Goal: Task Accomplishment & Management: Use online tool/utility

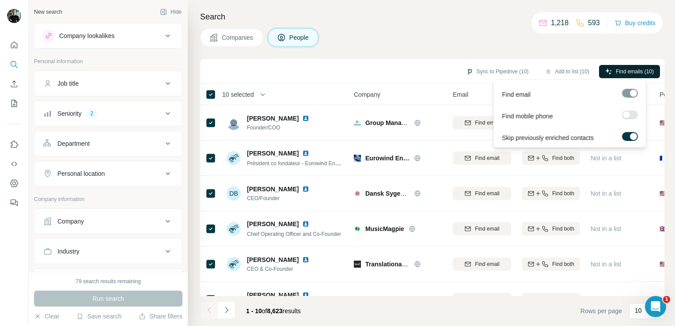
click at [618, 75] on span "Find emails (10)" at bounding box center [634, 72] width 38 height 8
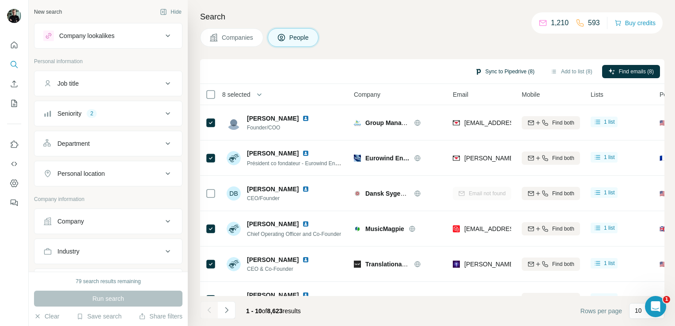
click at [475, 70] on button "Sync to Pipedrive (8)" at bounding box center [504, 71] width 72 height 13
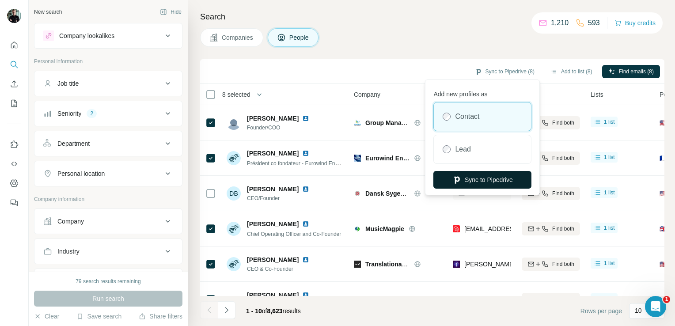
click at [476, 181] on button "Sync to Pipedrive" at bounding box center [482, 180] width 98 height 18
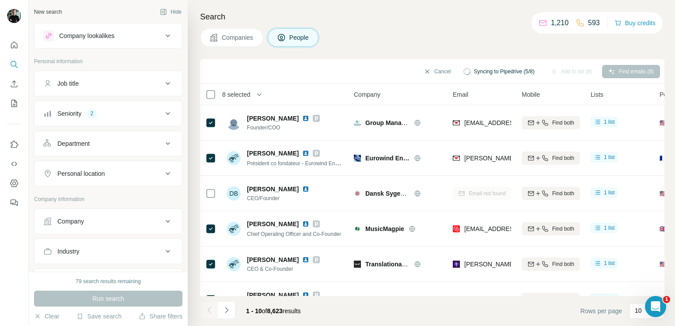
click at [125, 172] on div "Personal location" at bounding box center [102, 173] width 119 height 9
click at [491, 74] on button "Sync to Pipedrive (8)" at bounding box center [504, 71] width 72 height 13
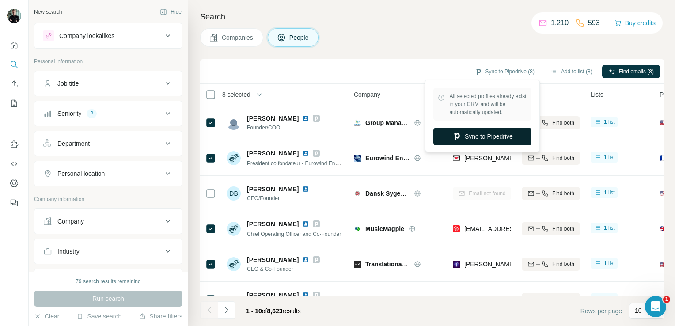
click at [479, 141] on button "Sync to Pipedrive" at bounding box center [482, 137] width 98 height 18
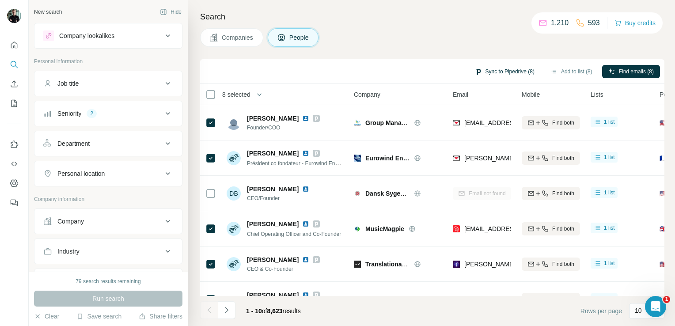
click at [491, 76] on button "Sync to Pipedrive (8)" at bounding box center [504, 71] width 72 height 13
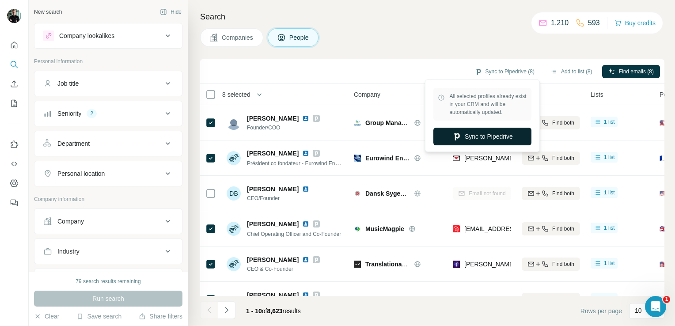
click at [487, 140] on button "Sync to Pipedrive" at bounding box center [482, 137] width 98 height 18
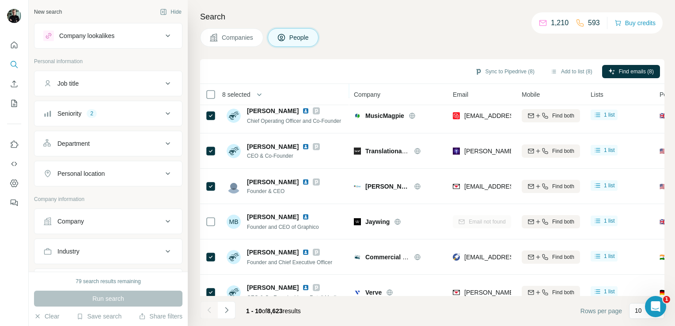
scroll to position [166, 0]
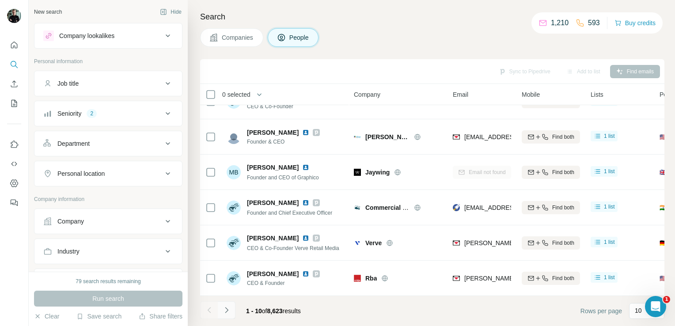
click at [228, 310] on icon "Navigate to next page" at bounding box center [226, 310] width 3 height 6
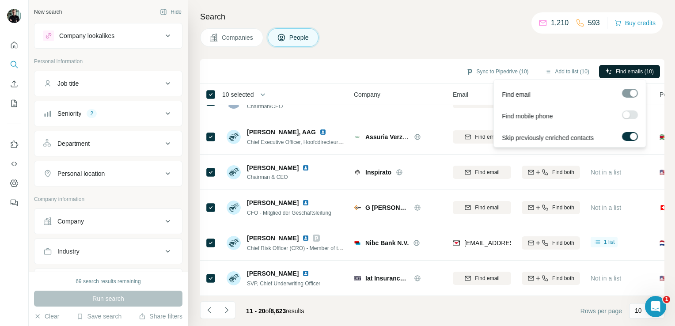
click at [636, 73] on span "Find emails (10)" at bounding box center [634, 72] width 38 height 8
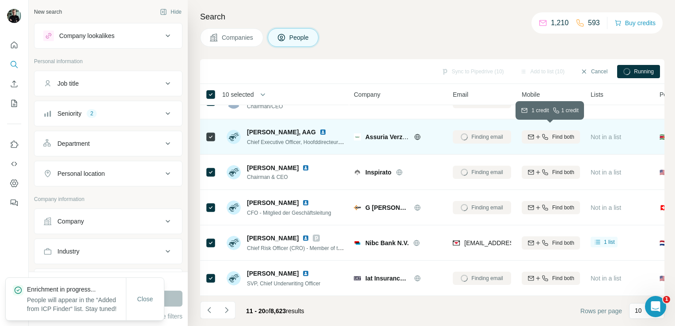
drag, startPoint x: 636, startPoint y: 73, endPoint x: 525, endPoint y: 129, distance: 123.8
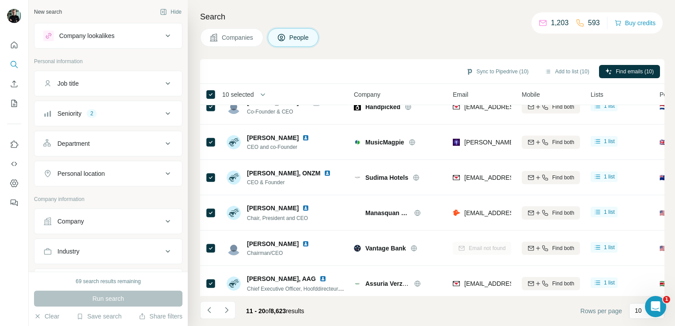
scroll to position [0, 0]
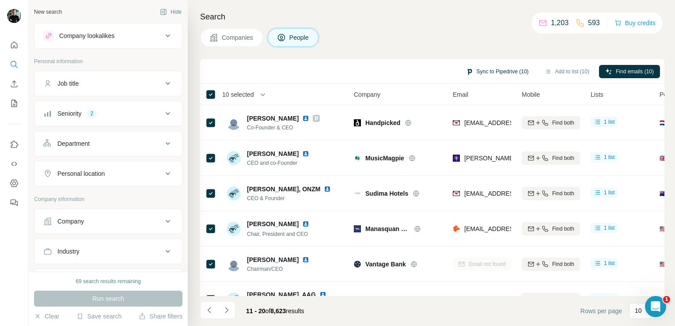
click at [487, 71] on button "Sync to Pipedrive (10)" at bounding box center [497, 71] width 75 height 13
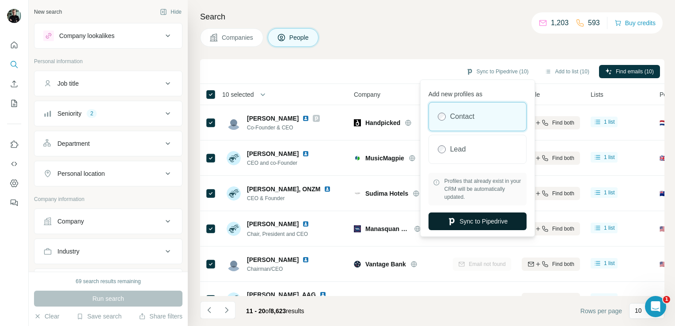
click at [470, 227] on button "Sync to Pipedrive" at bounding box center [477, 221] width 98 height 18
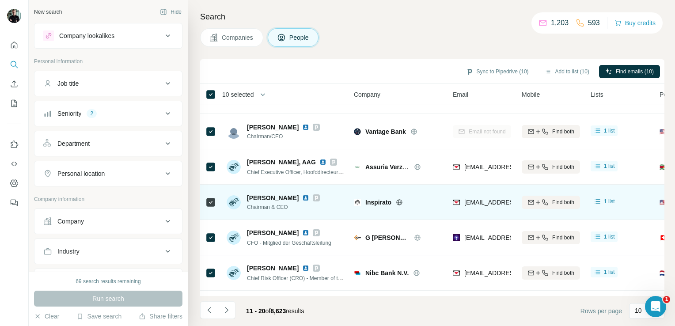
scroll to position [166, 0]
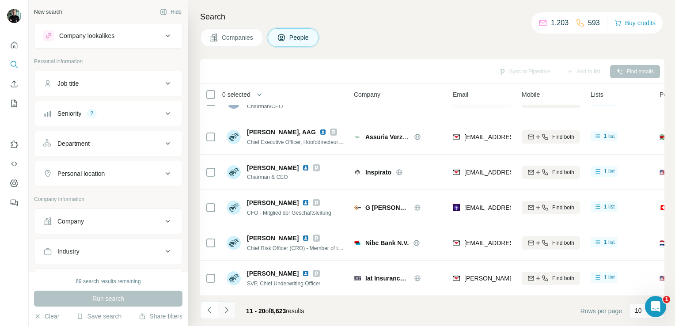
click at [225, 309] on icon "Navigate to next page" at bounding box center [226, 310] width 9 height 9
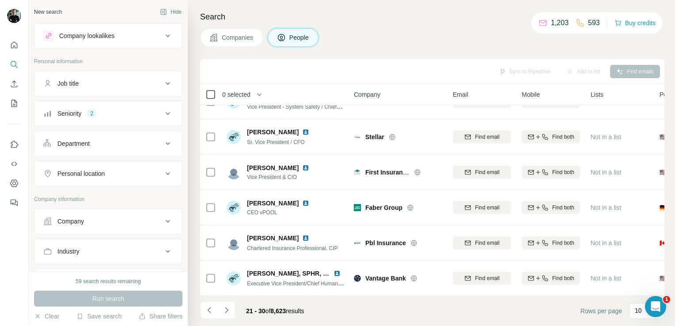
click at [215, 98] on icon at bounding box center [210, 94] width 11 height 11
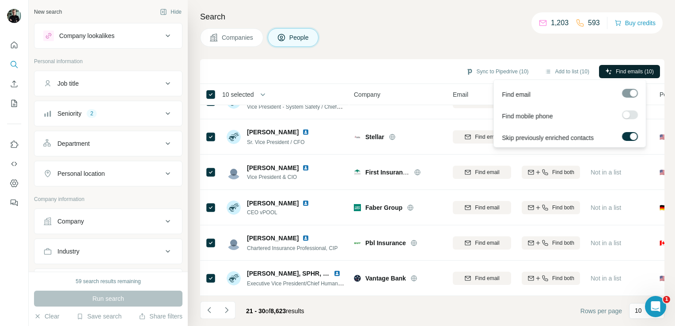
click at [626, 69] on span "Find emails (10)" at bounding box center [634, 72] width 38 height 8
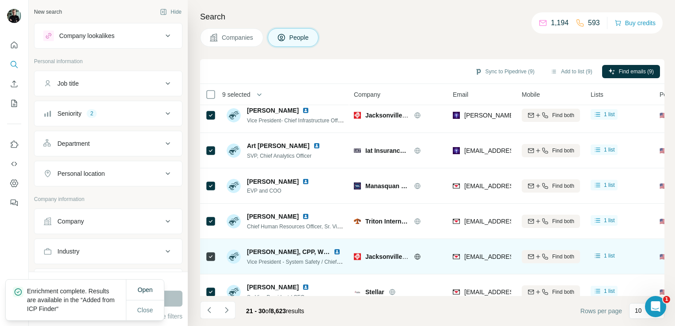
scroll to position [0, 0]
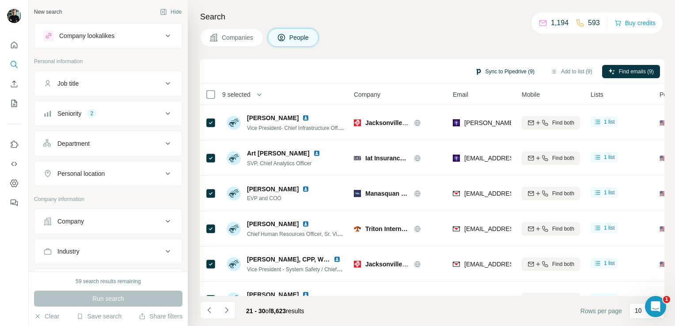
click at [510, 75] on button "Sync to Pipedrive (9)" at bounding box center [504, 71] width 72 height 13
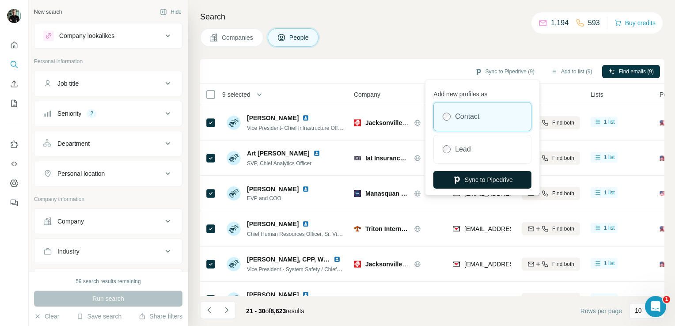
click at [488, 178] on button "Sync to Pipedrive" at bounding box center [482, 180] width 98 height 18
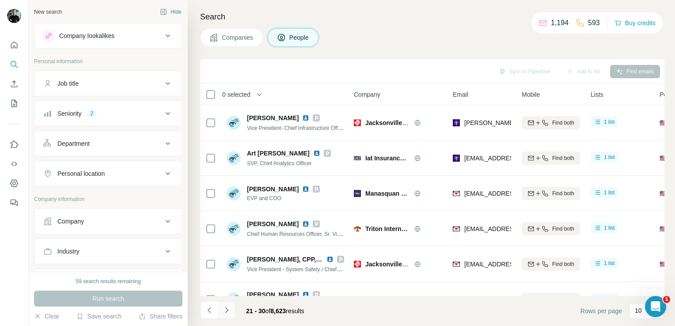
click at [224, 312] on icon "Navigate to next page" at bounding box center [226, 310] width 9 height 9
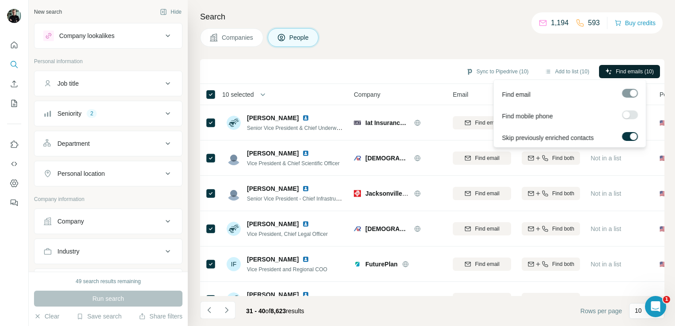
click at [627, 73] on span "Find emails (10)" at bounding box center [634, 72] width 38 height 8
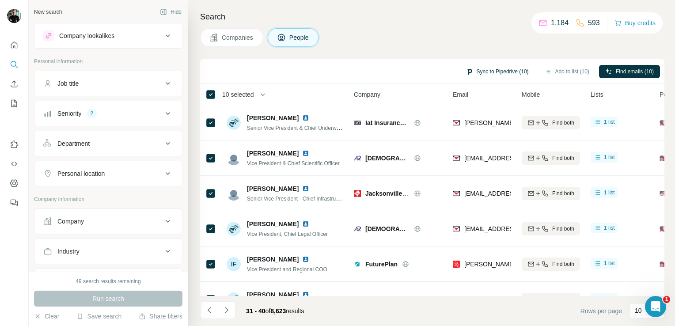
click at [510, 70] on button "Sync to Pipedrive (10)" at bounding box center [497, 71] width 75 height 13
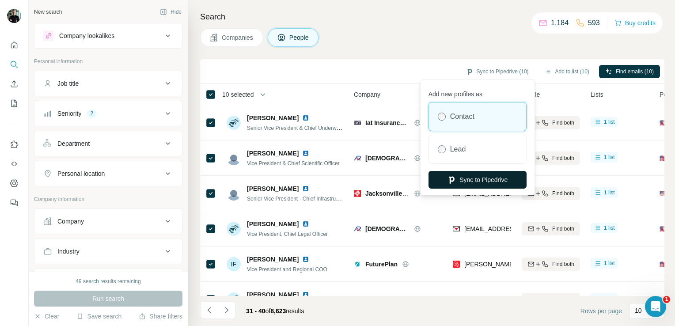
click at [481, 178] on button "Sync to Pipedrive" at bounding box center [477, 180] width 98 height 18
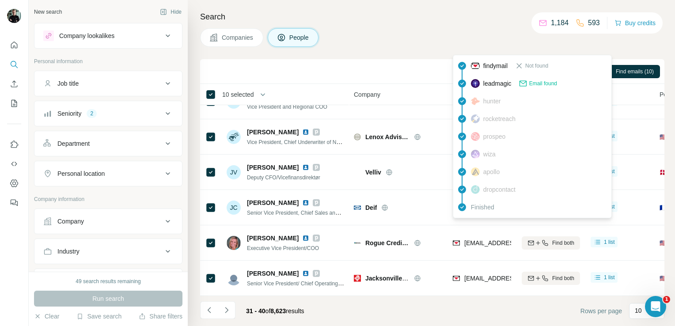
scroll to position [166, 0]
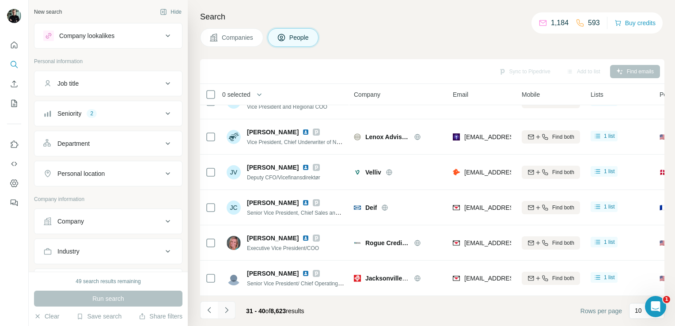
click at [223, 311] on icon "Navigate to next page" at bounding box center [226, 310] width 9 height 9
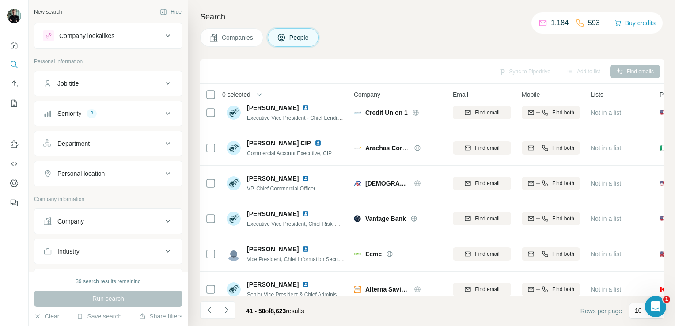
scroll to position [0, 0]
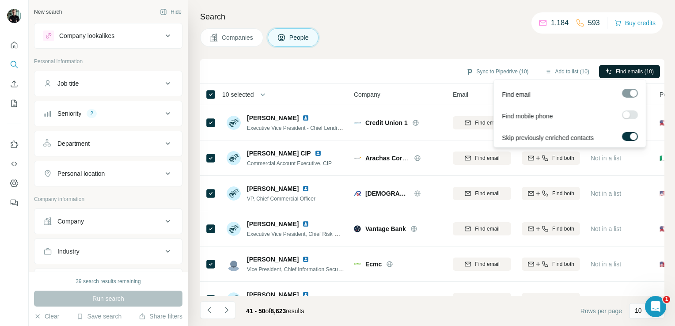
click at [634, 66] on button "Find emails (10)" at bounding box center [629, 71] width 61 height 13
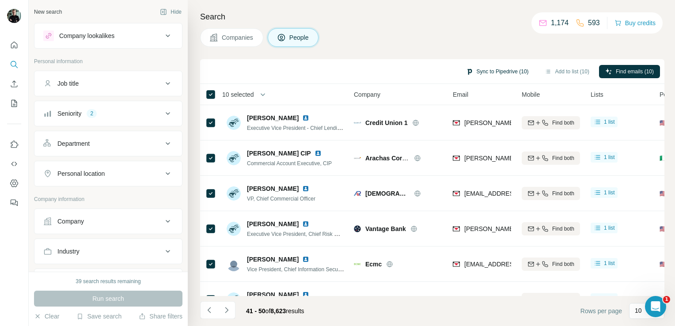
click at [501, 68] on button "Sync to Pipedrive (10)" at bounding box center [497, 71] width 75 height 13
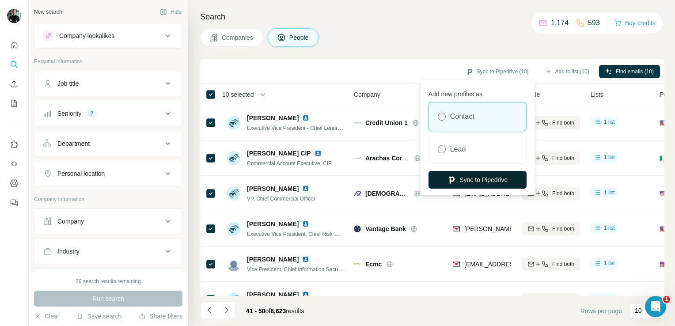
click at [476, 180] on button "Sync to Pipedrive" at bounding box center [477, 180] width 98 height 18
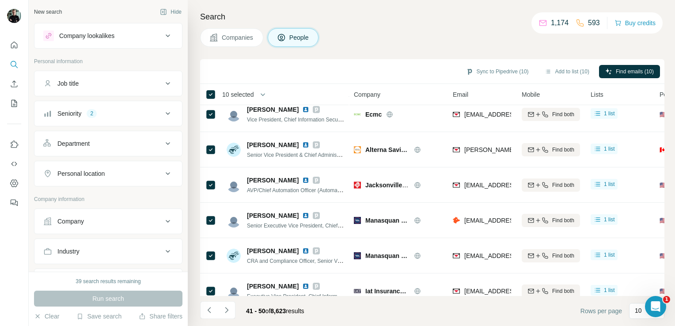
scroll to position [166, 0]
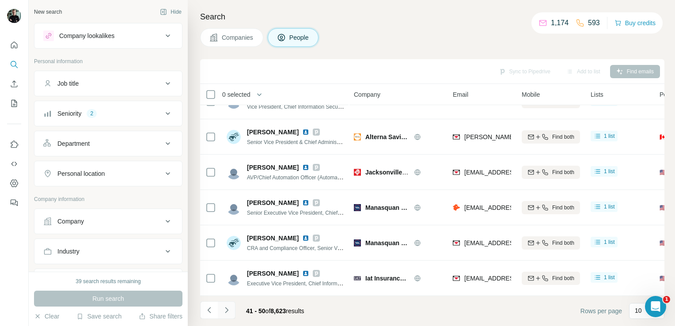
click at [230, 313] on icon "Navigate to next page" at bounding box center [226, 310] width 9 height 9
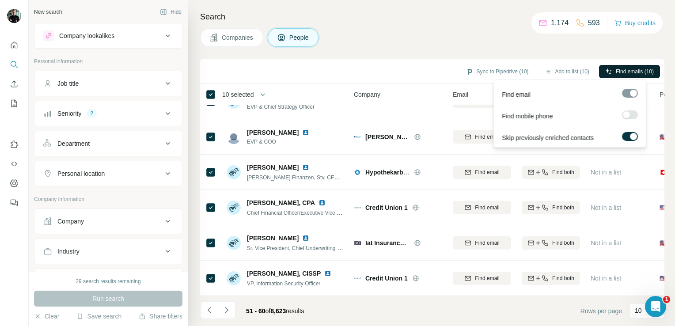
click at [634, 69] on span "Find emails (10)" at bounding box center [634, 72] width 38 height 8
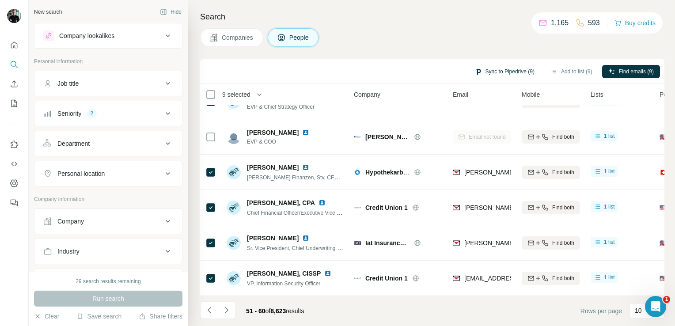
click at [493, 76] on button "Sync to Pipedrive (9)" at bounding box center [504, 71] width 72 height 13
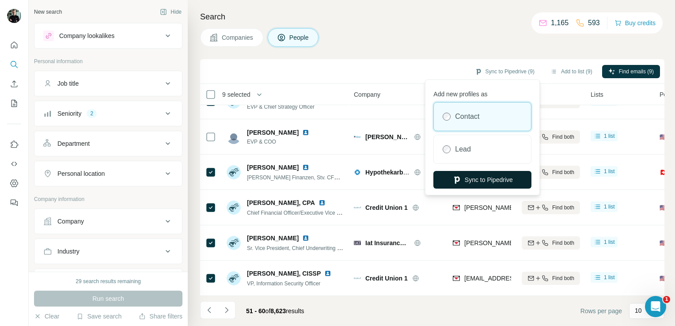
click at [492, 176] on button "Sync to Pipedrive" at bounding box center [482, 180] width 98 height 18
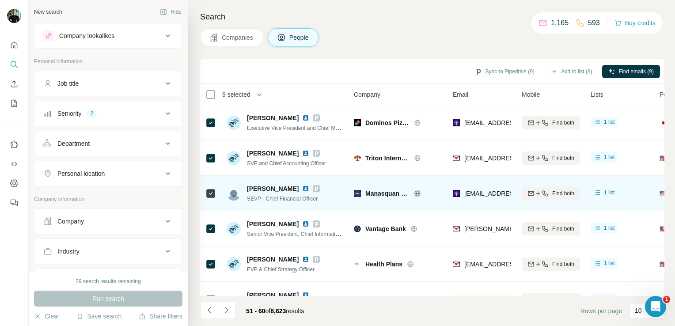
scroll to position [88, 0]
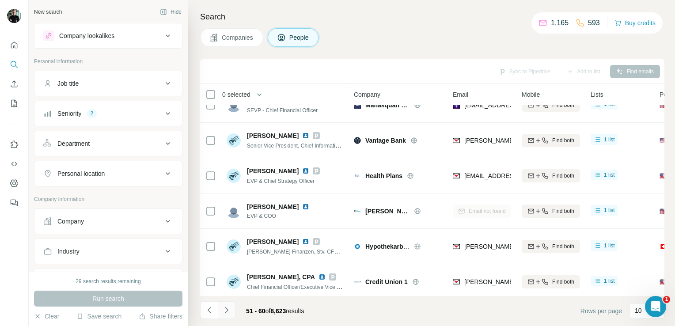
click at [226, 315] on button "Navigate to next page" at bounding box center [227, 310] width 18 height 18
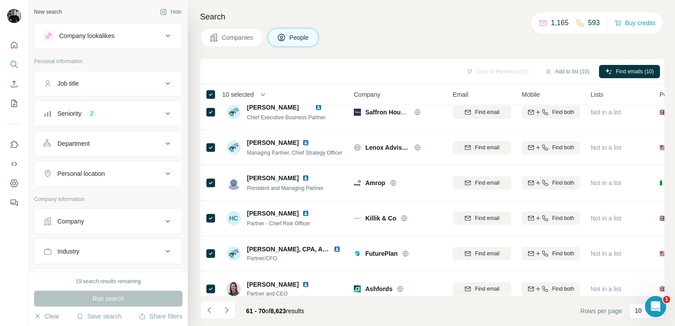
scroll to position [166, 0]
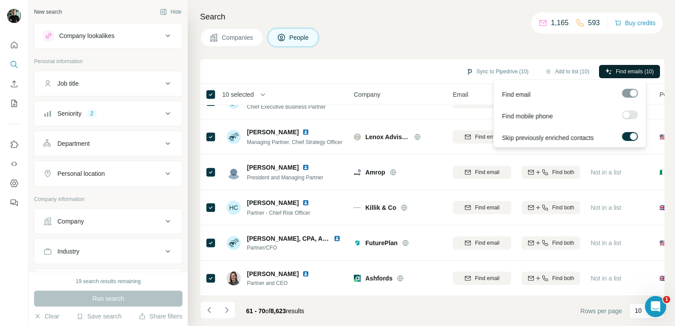
click at [615, 68] on span "Find emails (10)" at bounding box center [634, 72] width 38 height 8
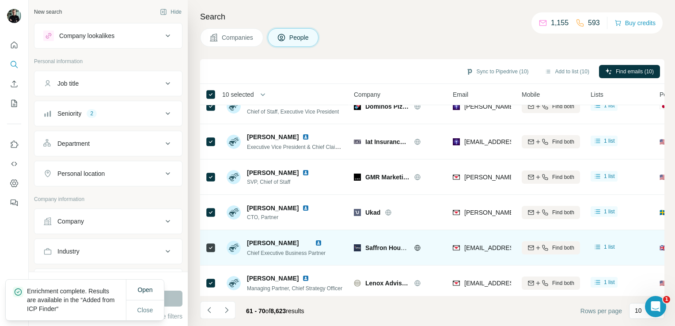
scroll to position [0, 0]
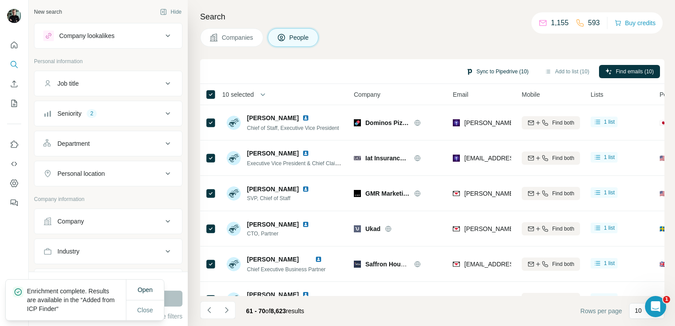
click at [494, 75] on button "Sync to Pipedrive (10)" at bounding box center [497, 71] width 75 height 13
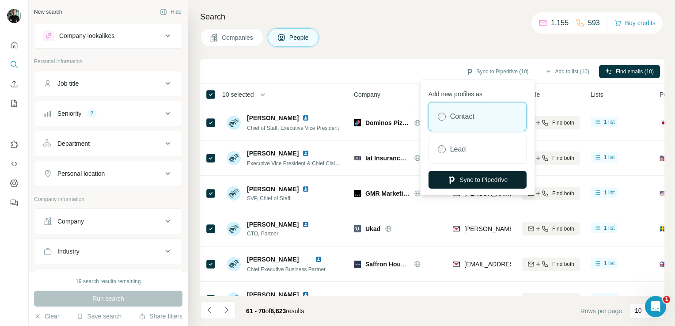
click at [471, 181] on button "Sync to Pipedrive" at bounding box center [477, 180] width 98 height 18
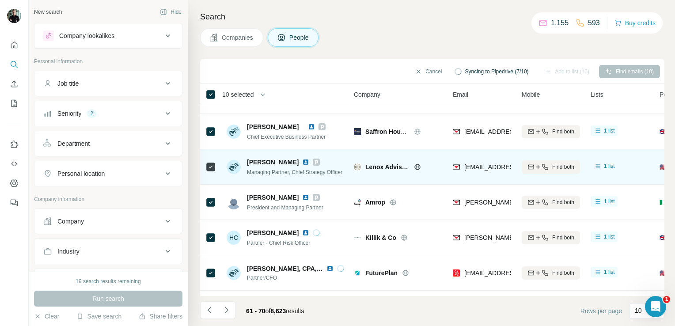
scroll to position [166, 0]
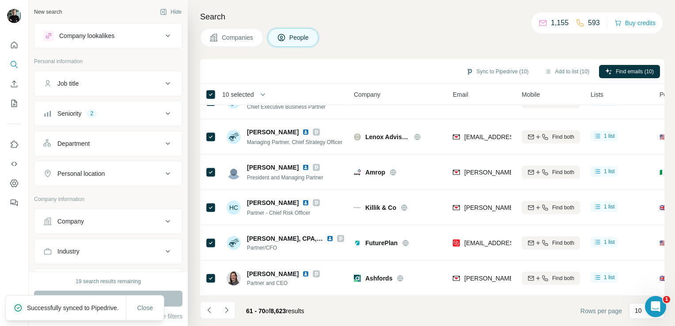
click at [212, 99] on th "10 selected" at bounding box center [270, 94] width 141 height 21
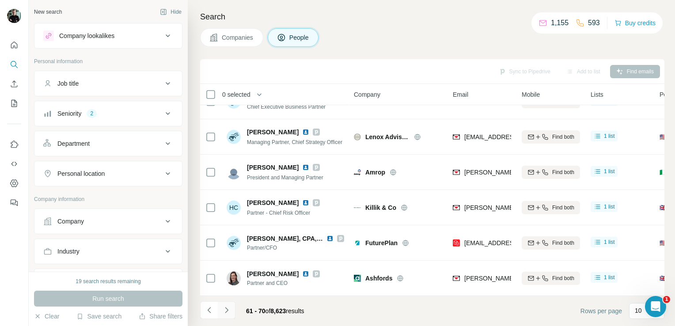
click at [225, 311] on icon "Navigate to next page" at bounding box center [226, 310] width 9 height 9
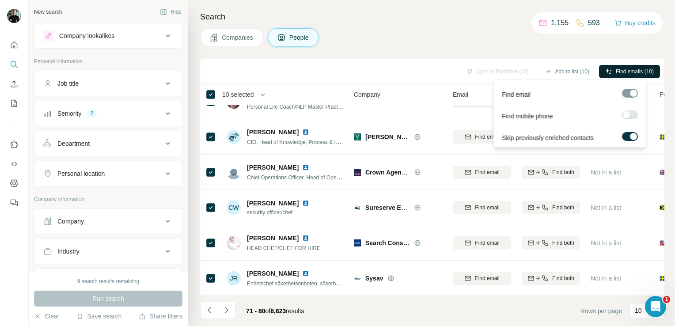
click at [618, 72] on span "Find emails (10)" at bounding box center [634, 72] width 38 height 8
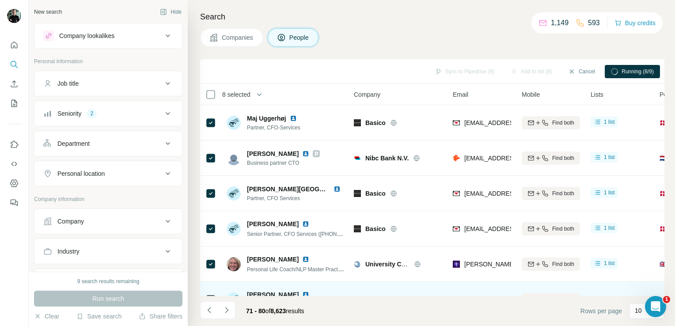
scroll to position [0, 0]
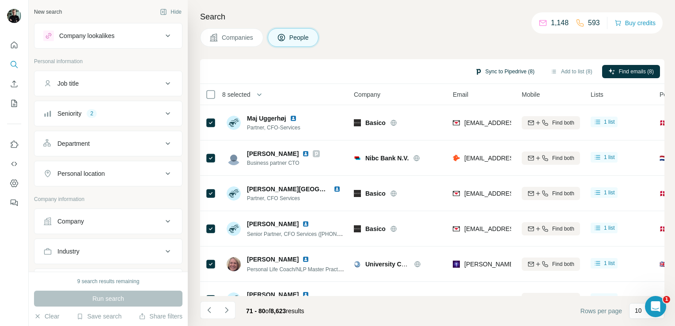
click at [513, 71] on button "Sync to Pipedrive (8)" at bounding box center [504, 71] width 72 height 13
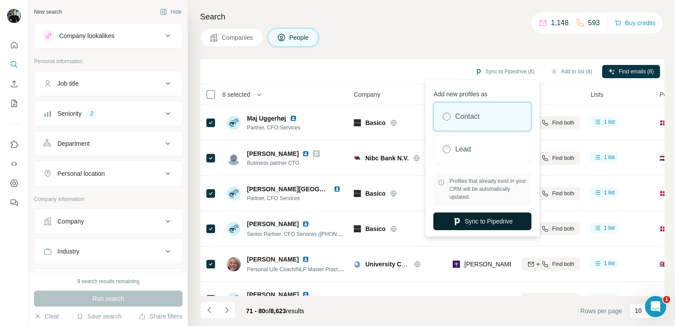
click at [497, 223] on button "Sync to Pipedrive" at bounding box center [482, 221] width 98 height 18
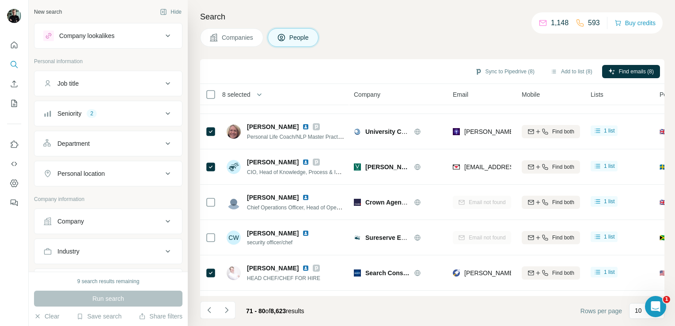
scroll to position [166, 0]
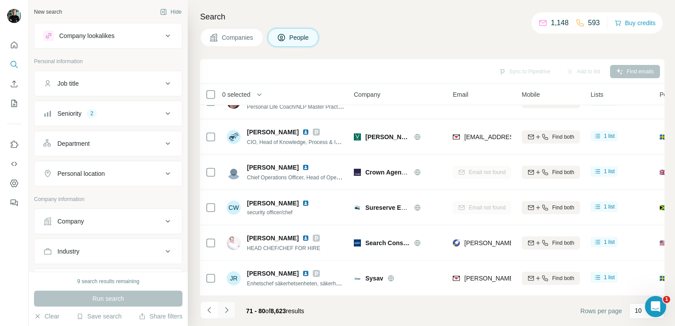
click at [227, 313] on icon "Navigate to next page" at bounding box center [226, 310] width 9 height 9
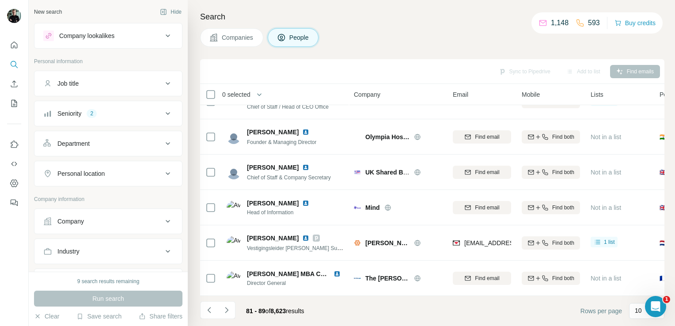
scroll to position [131, 0]
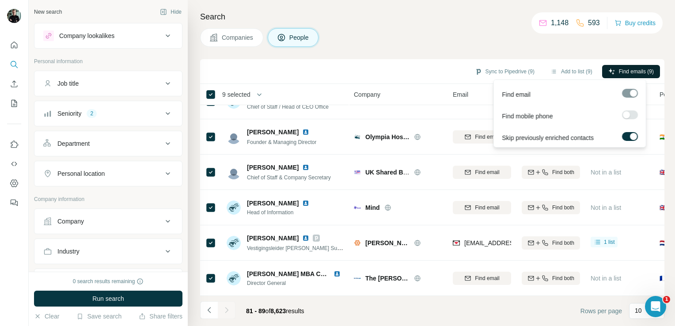
click at [614, 72] on button "Find emails (9)" at bounding box center [631, 71] width 58 height 13
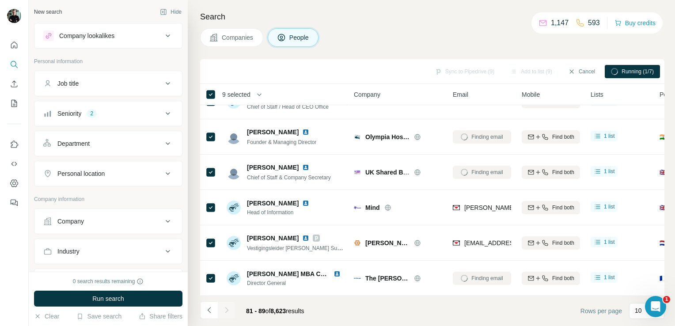
click at [462, 302] on footer "81 - 89 of 8,623 results Rows per page 10" at bounding box center [432, 311] width 464 height 30
